Goal: Find specific page/section

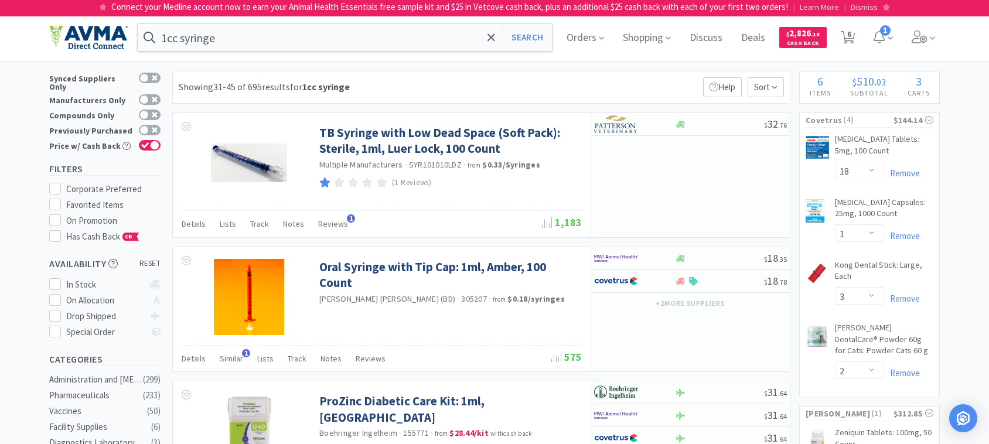
select select "18"
select select "1"
select select "3"
select select "2"
select select "1"
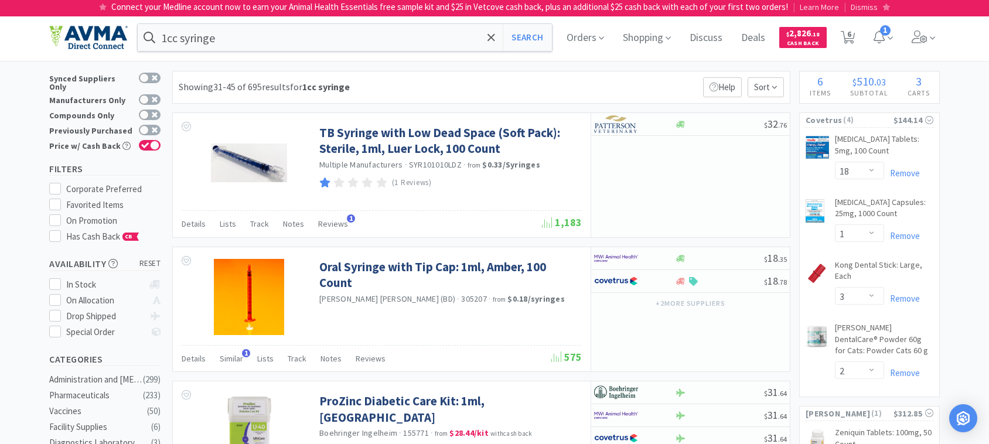
select select "12"
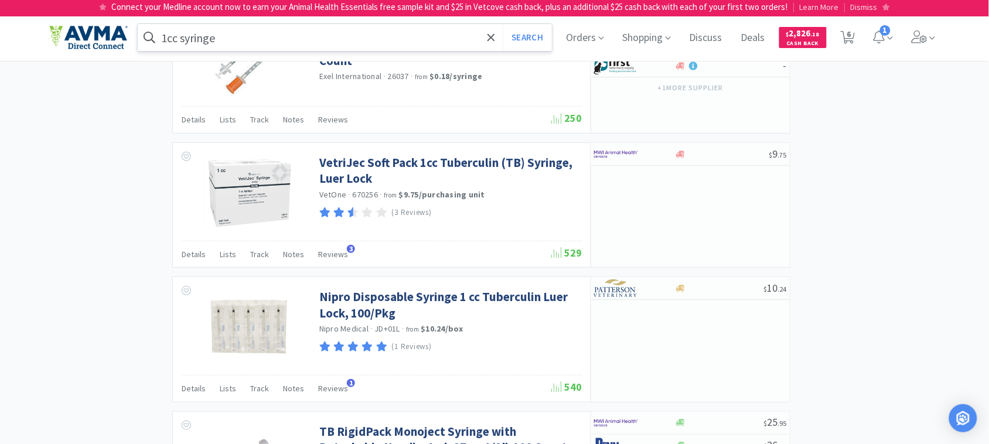
click at [232, 39] on input "1cc syringe" at bounding box center [345, 37] width 414 height 27
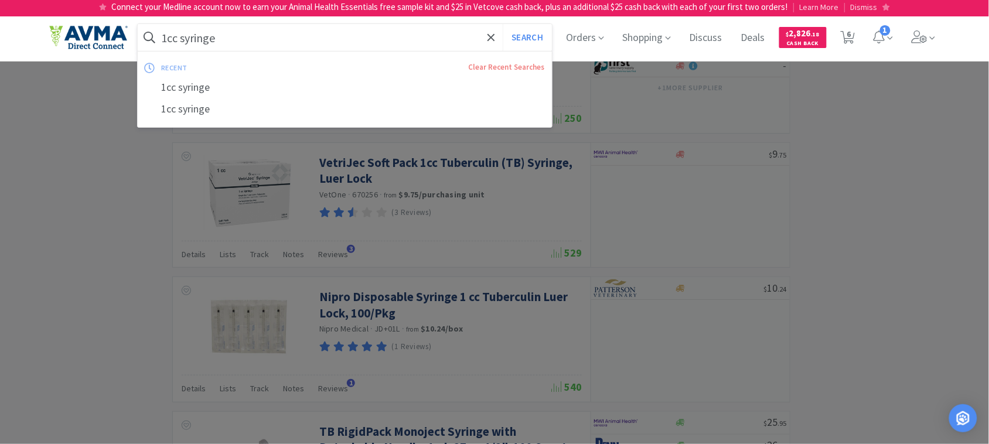
paste input "OPX4240"
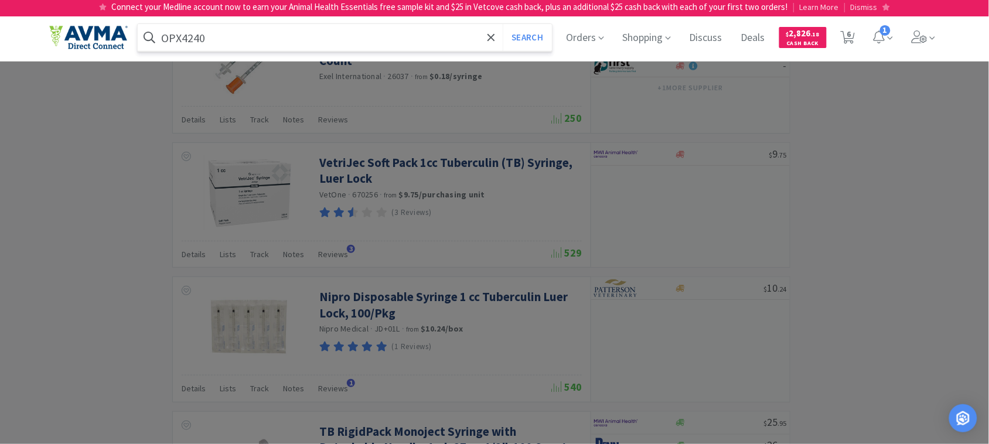
click at [503, 24] on button "Search" at bounding box center [527, 37] width 49 height 27
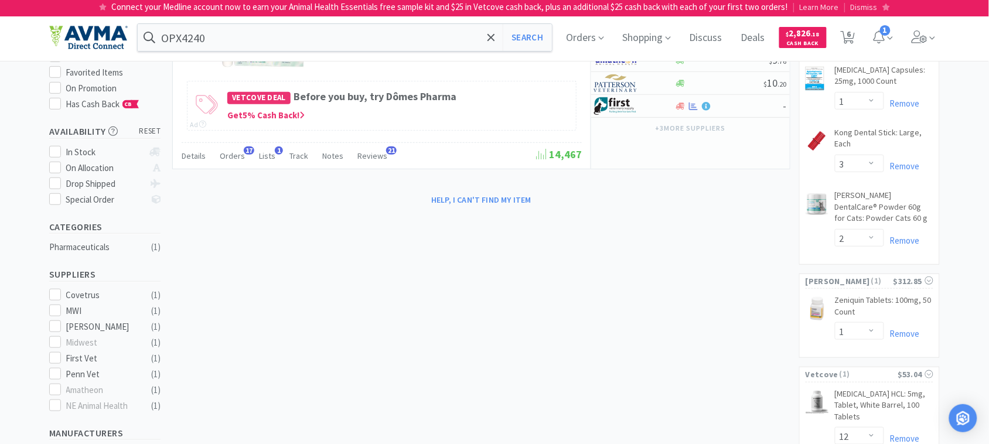
scroll to position [146, 0]
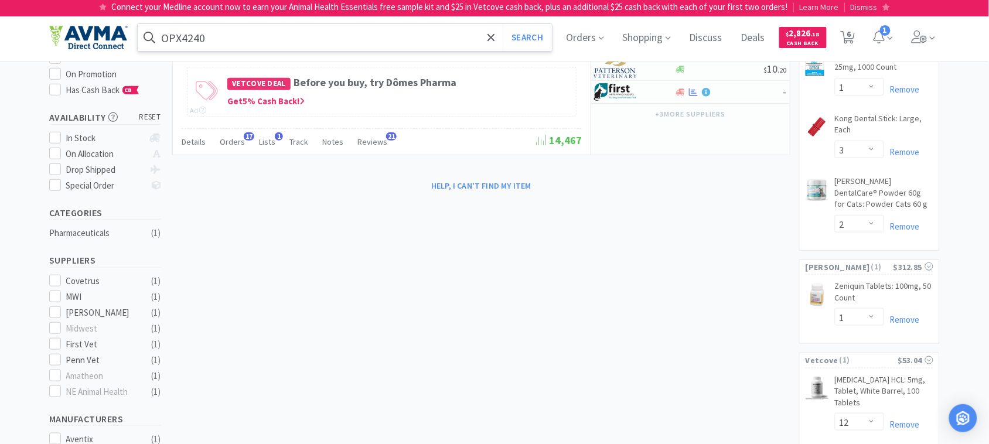
click at [268, 38] on input "OPX4240" at bounding box center [345, 37] width 414 height 27
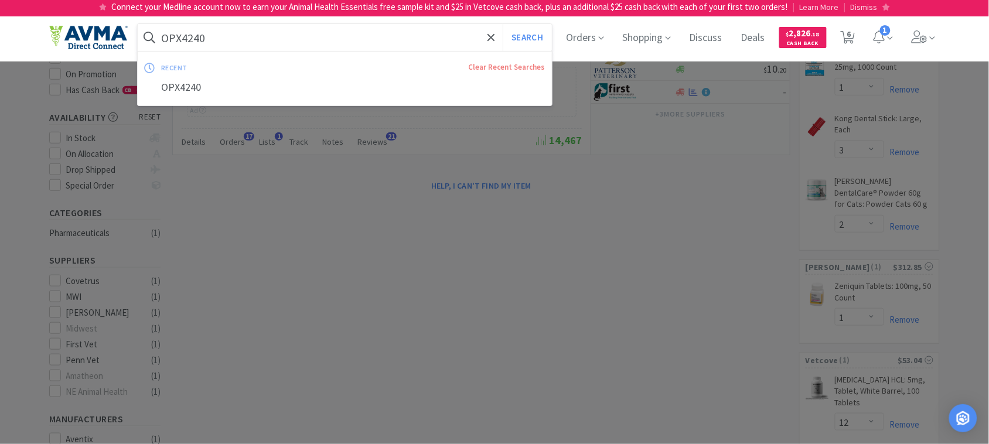
paste input "050123"
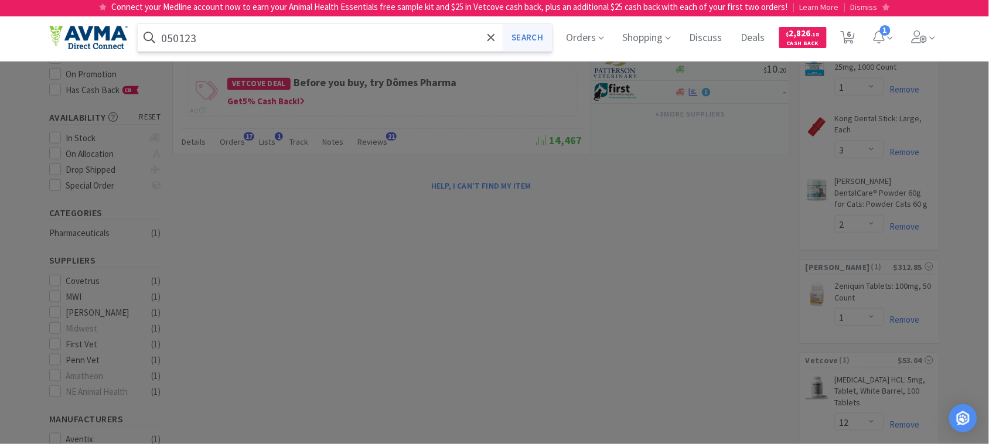
type input "050123"
click at [528, 33] on button "Search" at bounding box center [527, 37] width 49 height 27
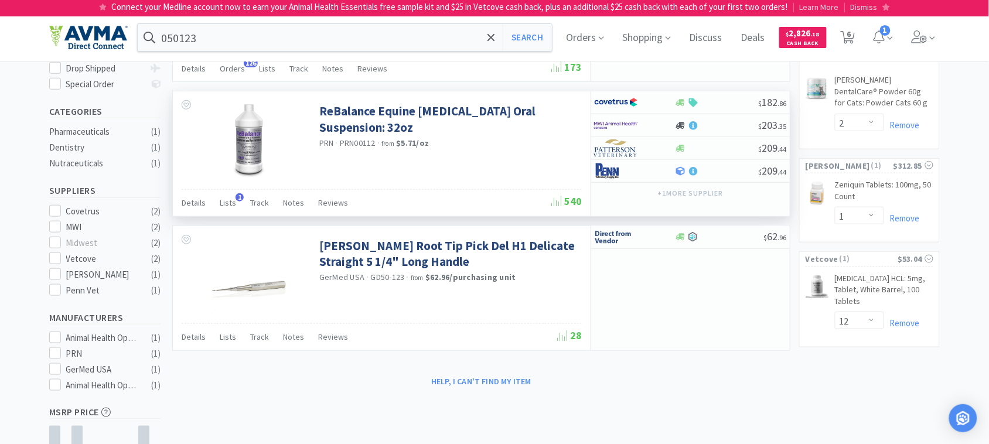
scroll to position [293, 0]
